Goal: Check status

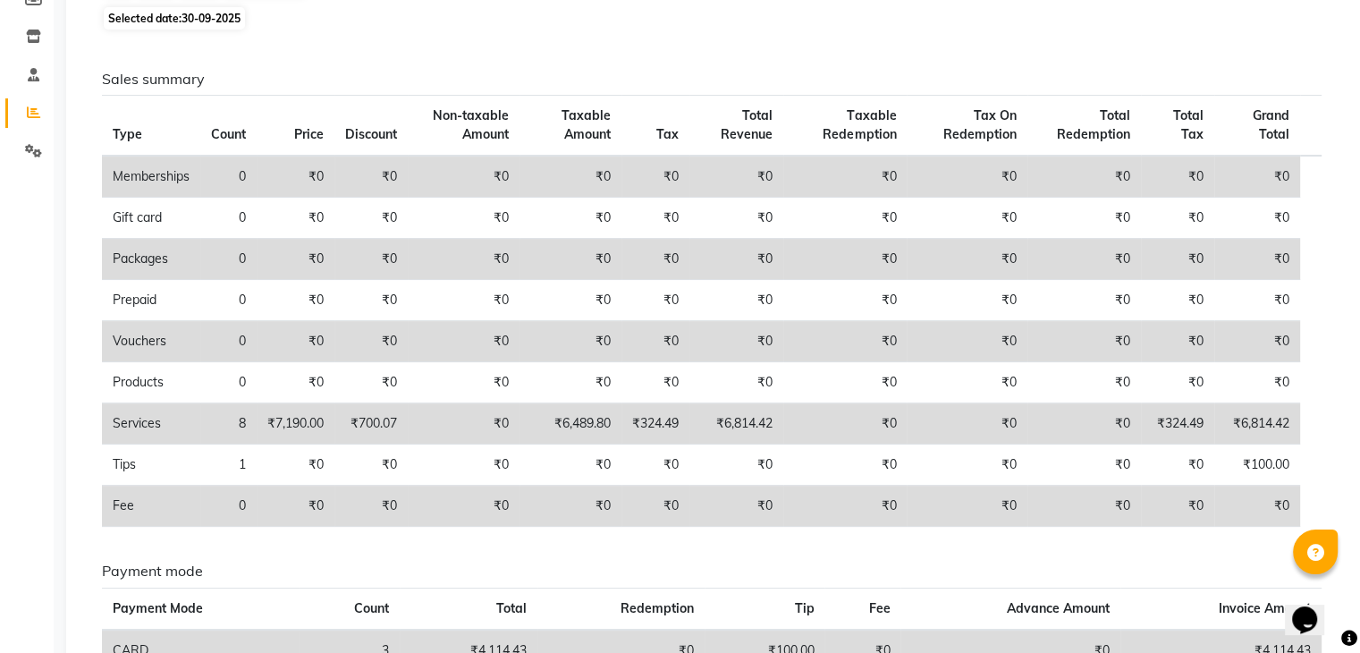
scroll to position [91, 0]
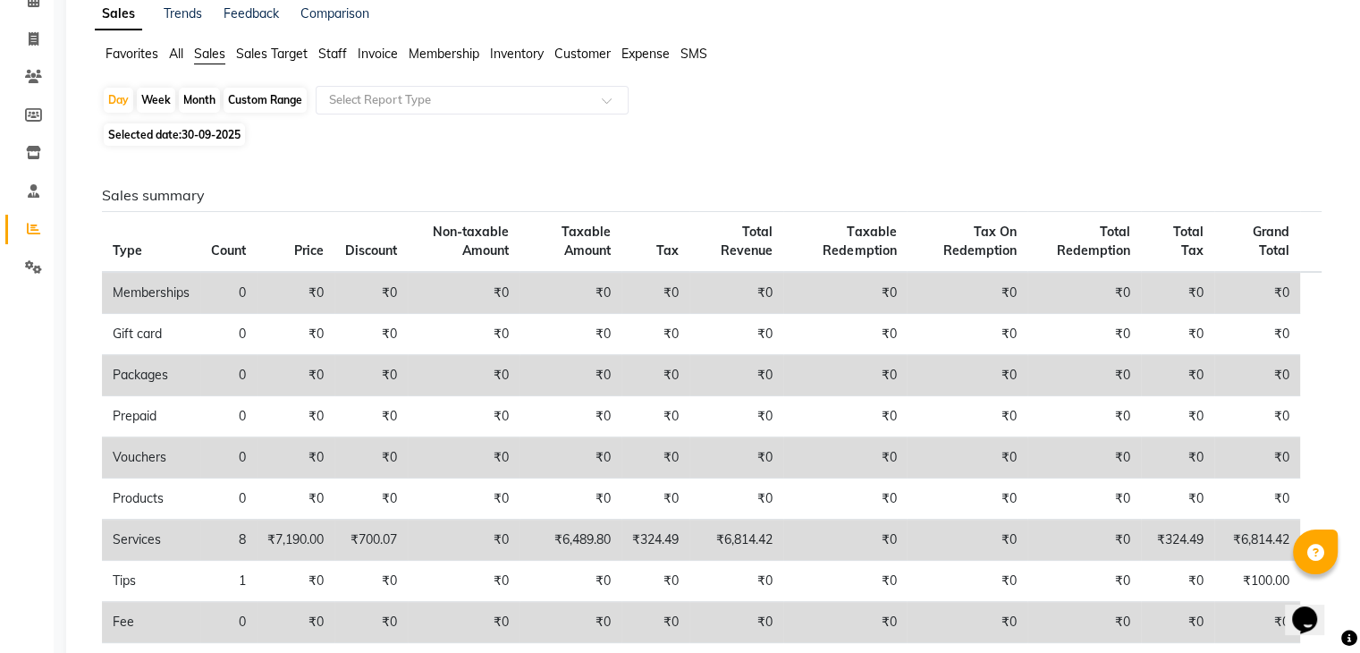
click at [207, 97] on div "Month" at bounding box center [199, 100] width 41 height 25
select select "9"
select select "2025"
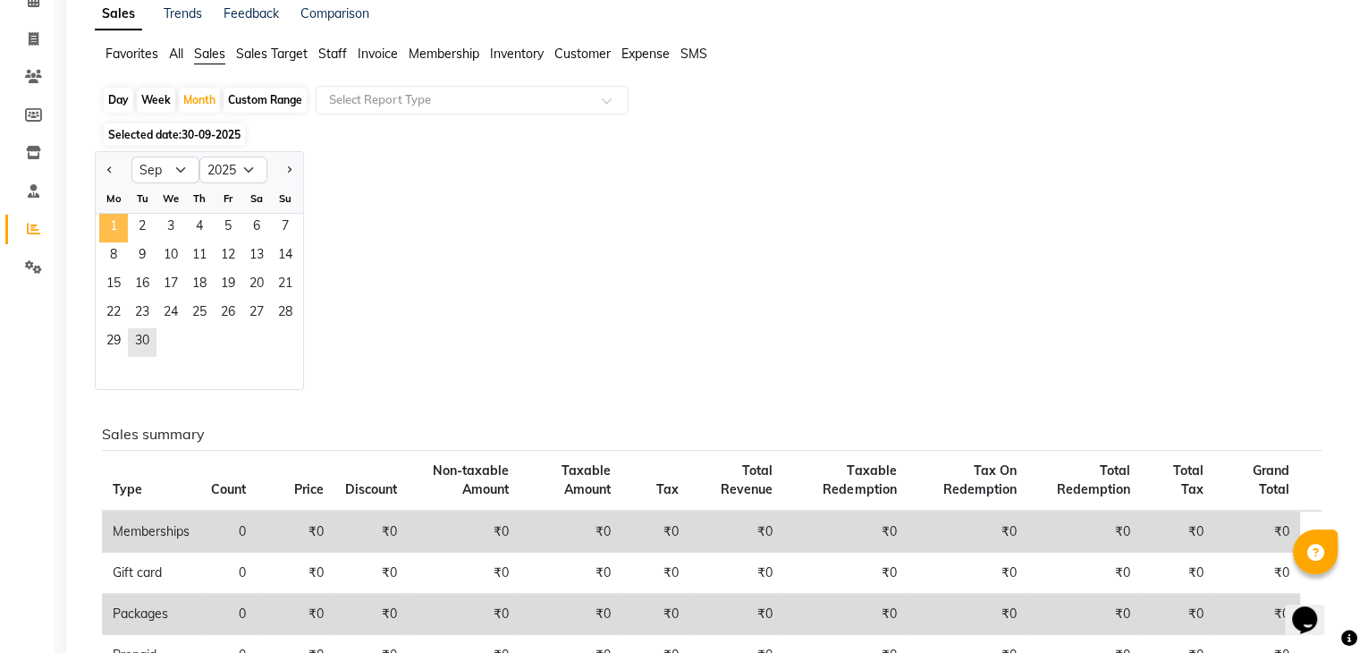
click at [111, 238] on span "1" at bounding box center [113, 228] width 29 height 29
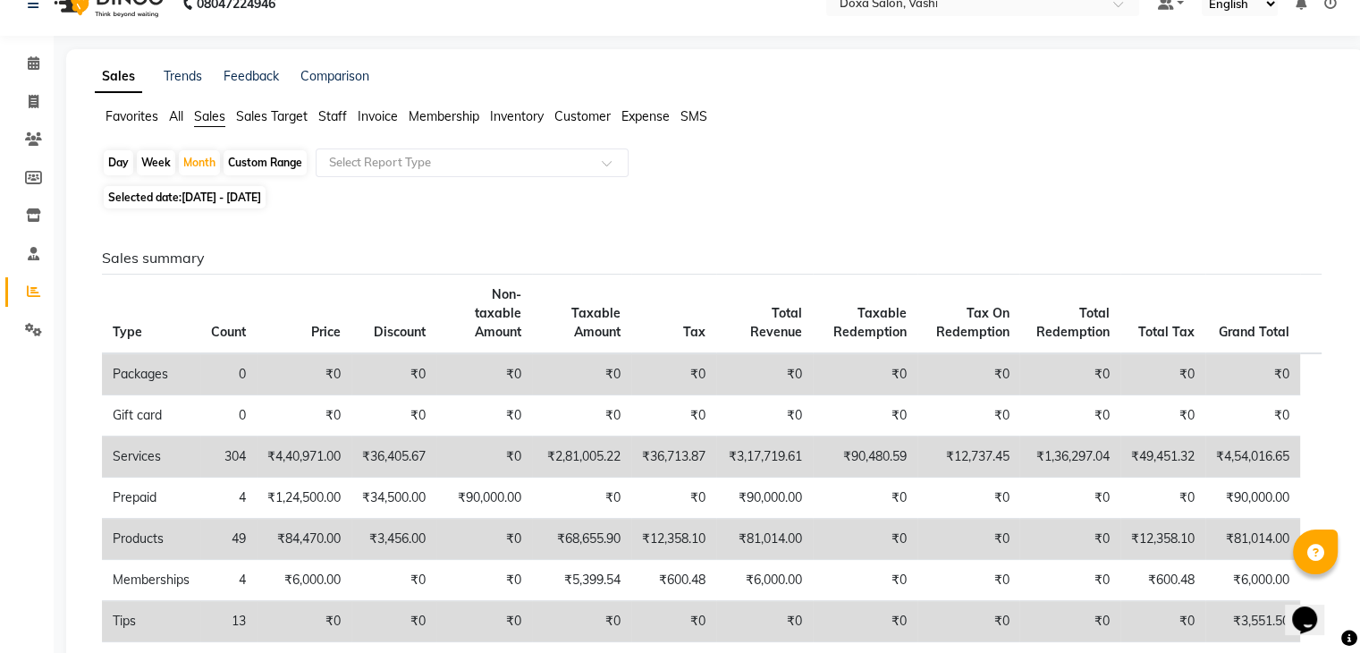
scroll to position [0, 0]
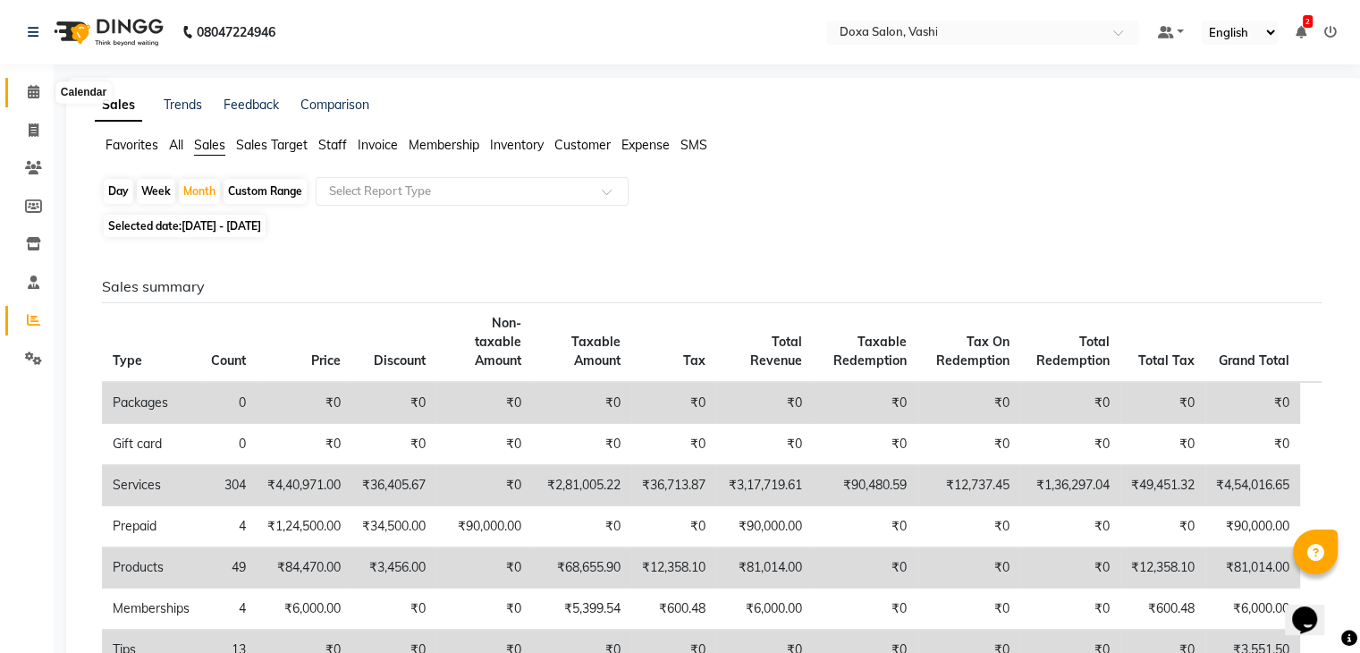
click at [30, 95] on icon at bounding box center [34, 91] width 12 height 13
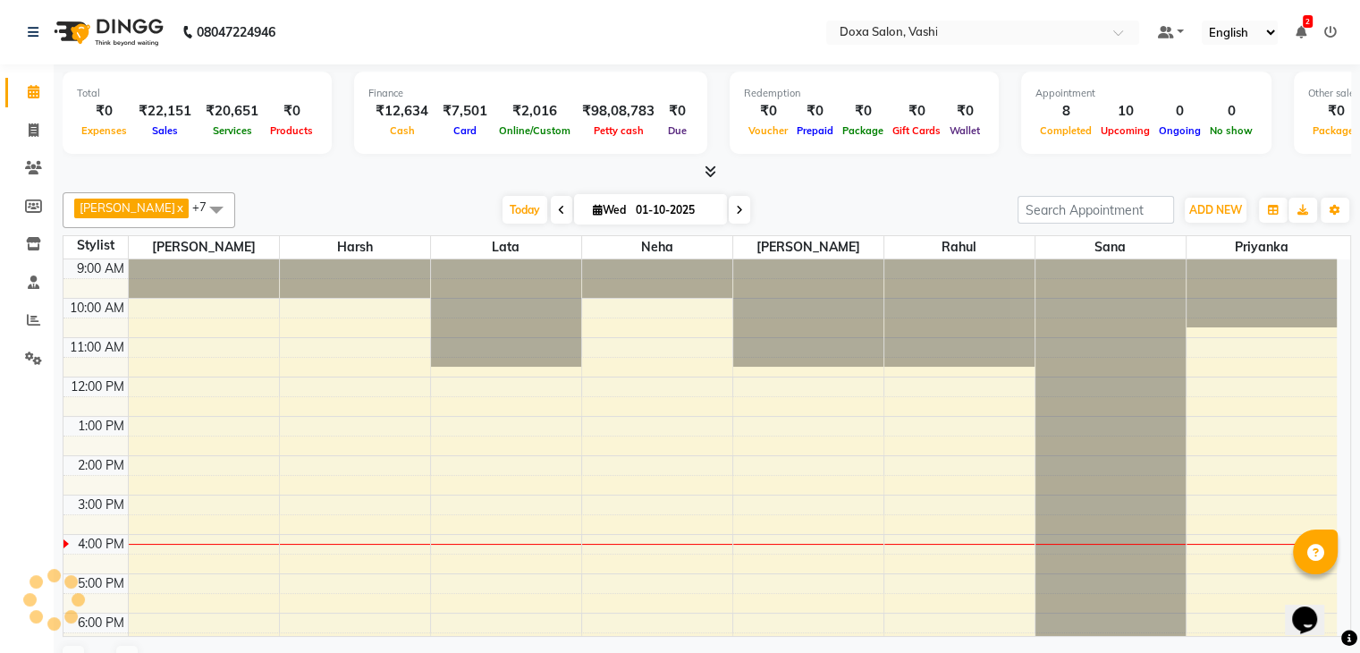
scroll to position [129, 0]
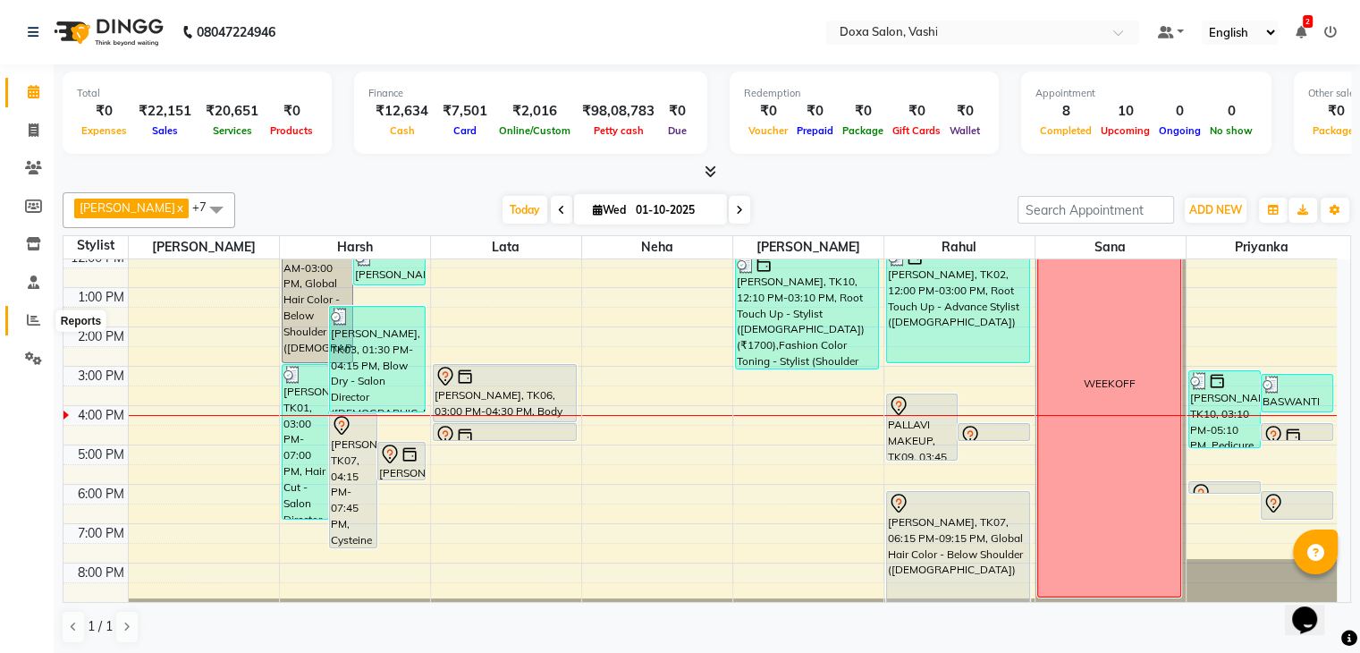
click at [36, 317] on icon at bounding box center [33, 319] width 13 height 13
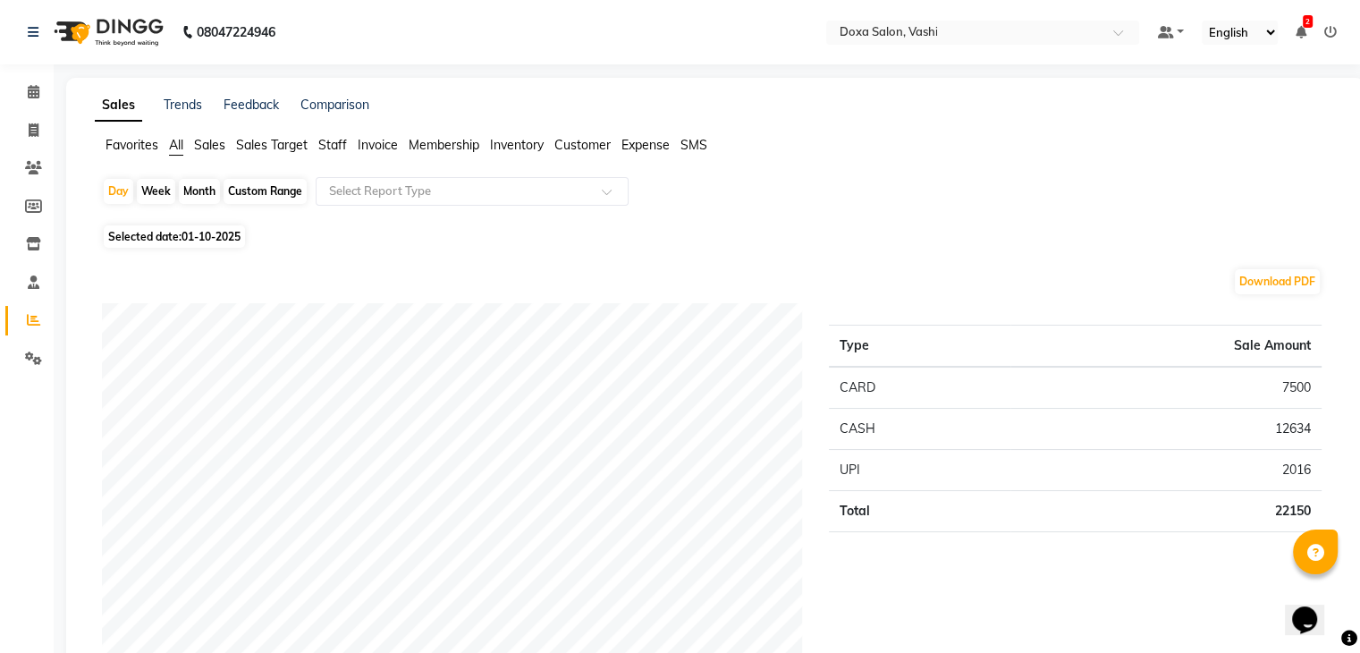
click at [204, 151] on span "Sales" at bounding box center [209, 145] width 31 height 16
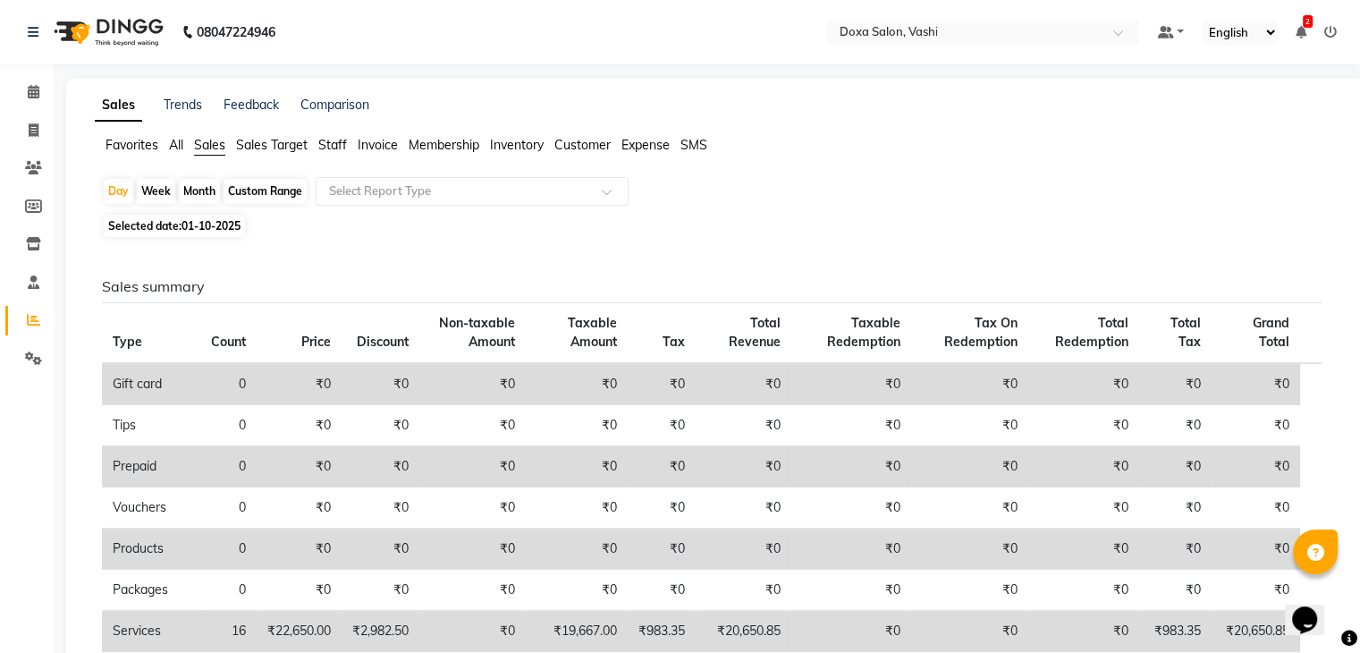
click at [175, 219] on span "Selected date: [DATE]" at bounding box center [174, 226] width 141 height 22
select select "10"
select select "2025"
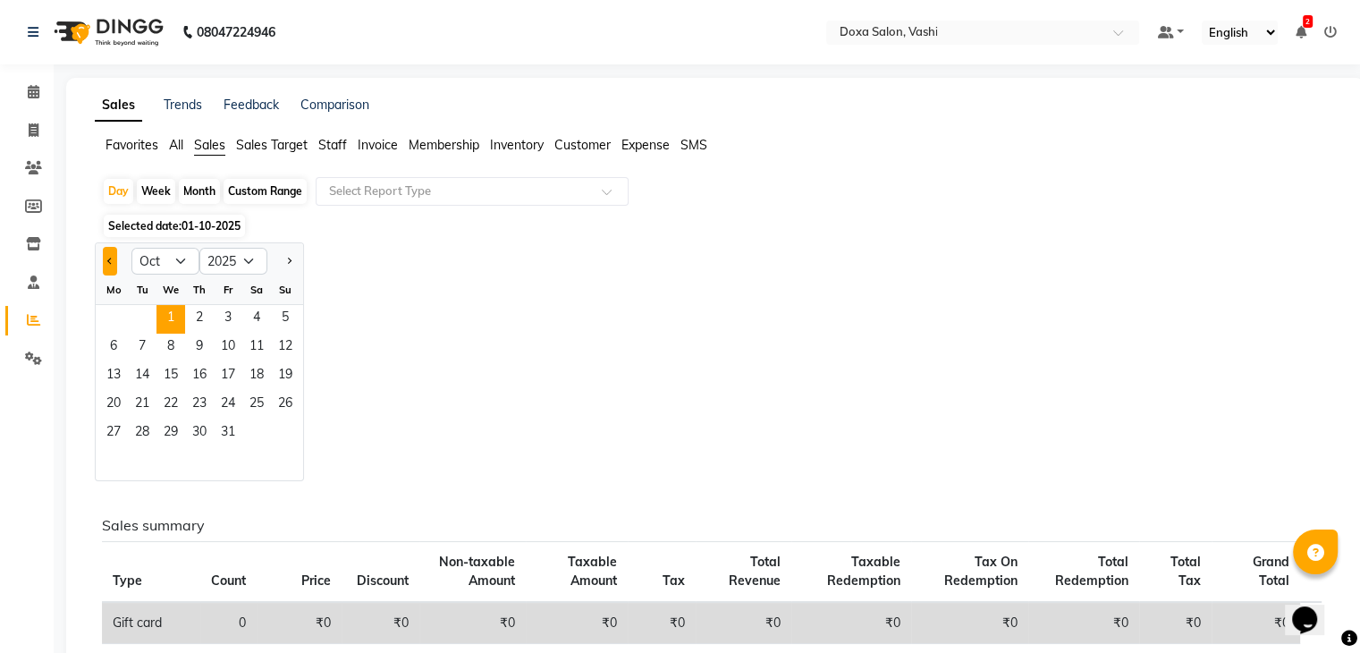
click at [107, 258] on button "Previous month" at bounding box center [110, 261] width 14 height 29
select select "9"
click at [143, 436] on span "30" at bounding box center [142, 433] width 29 height 29
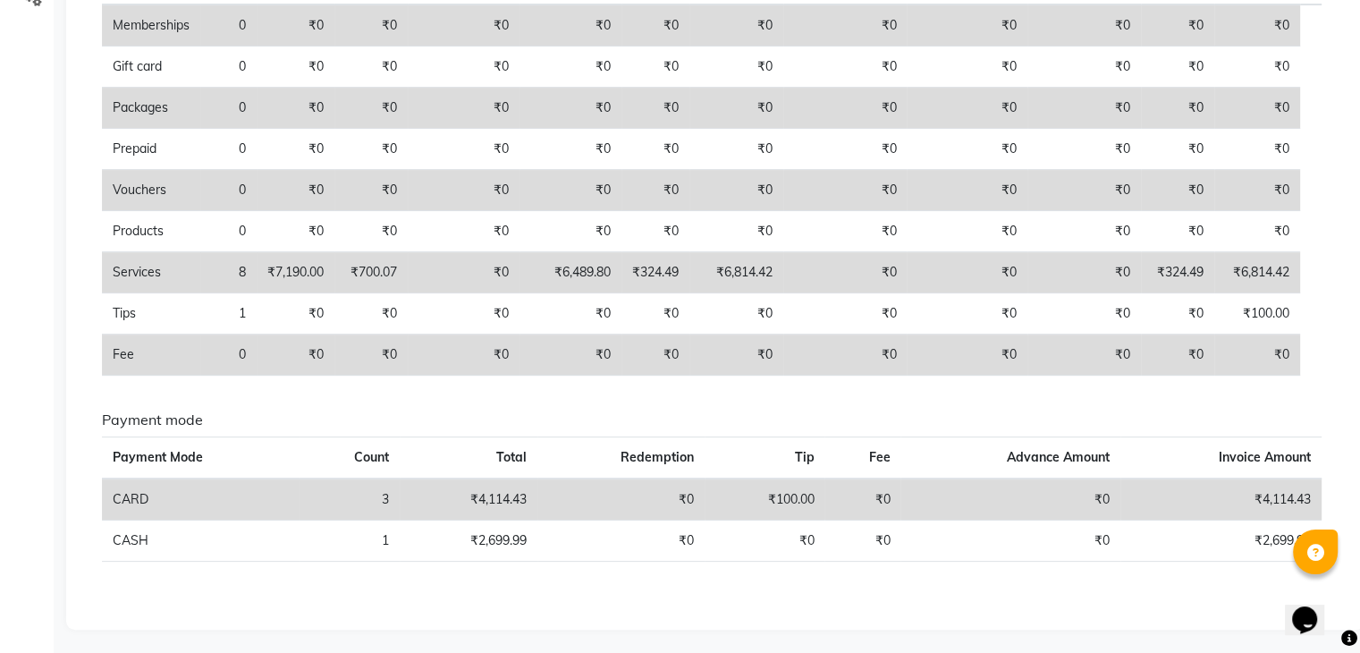
scroll to position [360, 0]
